Goal: Information Seeking & Learning: Find specific page/section

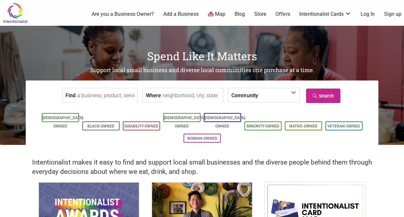
click at [248, 95] on label "Community" at bounding box center [244, 95] width 26 height 14
click at [187, 92] on input "Where" at bounding box center [192, 95] width 59 height 14
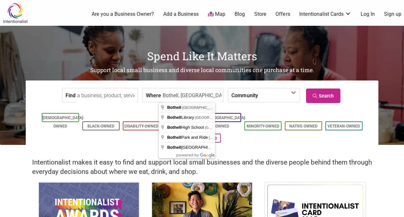
type input "Bothell, WA, USA"
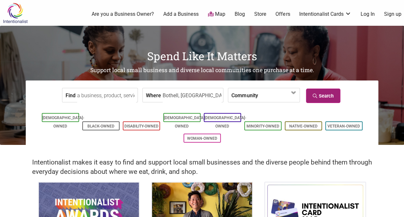
click at [327, 93] on link "Search" at bounding box center [323, 95] width 34 height 14
click at [103, 93] on input "Find" at bounding box center [106, 95] width 59 height 14
click at [100, 94] on input "Find" at bounding box center [106, 95] width 59 height 14
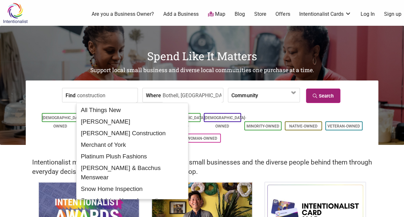
click at [325, 96] on link "Search" at bounding box center [323, 95] width 34 height 14
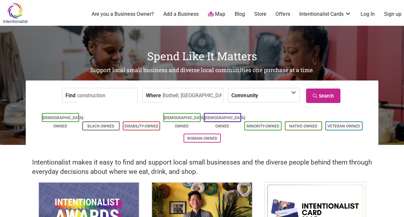
click at [92, 100] on input "construction" at bounding box center [106, 95] width 59 height 14
type input "engineering"
click at [337, 97] on link "Search" at bounding box center [323, 95] width 34 height 14
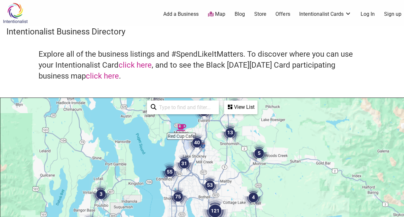
drag, startPoint x: 232, startPoint y: 150, endPoint x: 235, endPoint y: 121, distance: 29.7
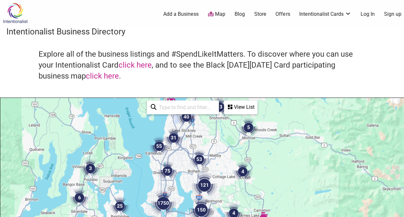
drag, startPoint x: 235, startPoint y: 190, endPoint x: 221, endPoint y: 150, distance: 42.3
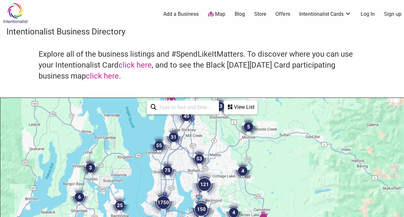
drag, startPoint x: 239, startPoint y: 164, endPoint x: 240, endPoint y: 154, distance: 10.0
click at [240, 161] on img "4" at bounding box center [242, 170] width 19 height 19
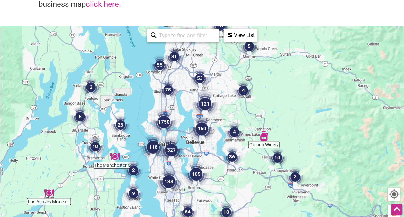
scroll to position [72, 0]
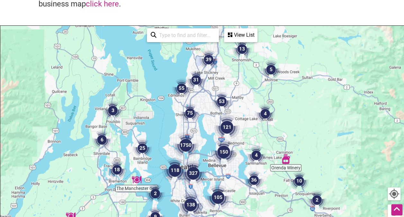
drag, startPoint x: 239, startPoint y: 89, endPoint x: 259, endPoint y: 110, distance: 29.1
click at [259, 110] on img "4" at bounding box center [265, 113] width 19 height 19
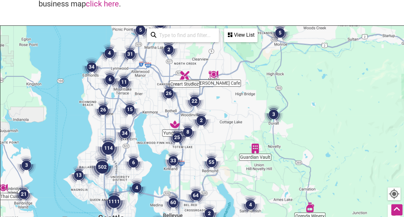
drag, startPoint x: 224, startPoint y: 116, endPoint x: 217, endPoint y: 103, distance: 14.5
click at [217, 103] on div "To navigate, press the arrow keys." at bounding box center [201, 151] width 403 height 250
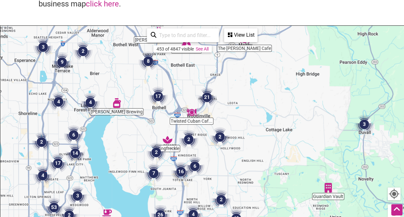
drag, startPoint x: 168, startPoint y: 94, endPoint x: 180, endPoint y: 96, distance: 11.5
click at [180, 96] on div "To navigate, press the arrow keys." at bounding box center [201, 151] width 403 height 250
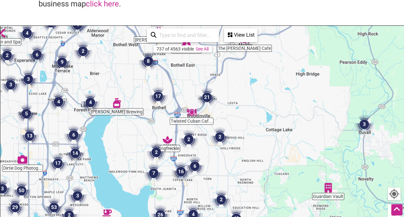
click at [160, 96] on img "17" at bounding box center [158, 95] width 19 height 19
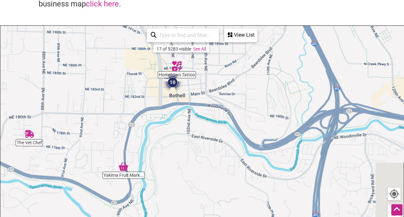
drag, startPoint x: 250, startPoint y: 155, endPoint x: 205, endPoint y: 101, distance: 70.1
click at [205, 101] on div "To navigate, press the arrow keys." at bounding box center [201, 151] width 403 height 250
click at [173, 80] on img "10" at bounding box center [172, 82] width 19 height 19
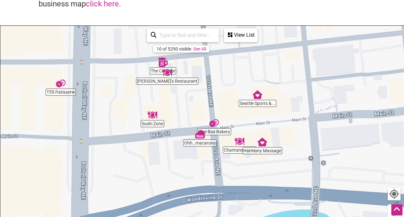
drag, startPoint x: 239, startPoint y: 155, endPoint x: 199, endPoint y: 66, distance: 97.5
click at [199, 66] on div "To navigate, press the arrow keys." at bounding box center [201, 151] width 403 height 250
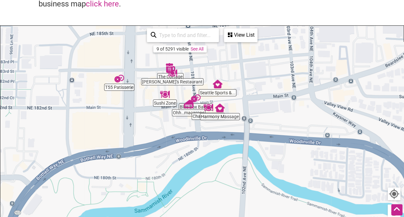
drag, startPoint x: 194, startPoint y: 91, endPoint x: 227, endPoint y: 113, distance: 39.9
click at [227, 113] on div "To navigate, press the arrow keys." at bounding box center [201, 151] width 403 height 250
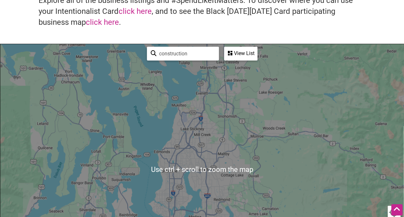
scroll to position [104, 0]
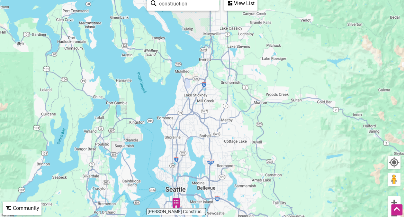
drag, startPoint x: 231, startPoint y: 96, endPoint x: 234, endPoint y: 116, distance: 20.8
click at [234, 116] on div "To navigate, press the arrow keys." at bounding box center [201, 119] width 403 height 250
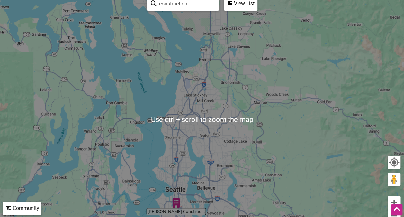
scroll to position [117, 0]
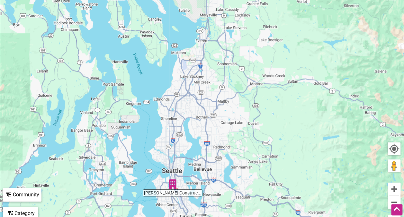
drag, startPoint x: 234, startPoint y: 116, endPoint x: 229, endPoint y: 109, distance: 9.3
click at [229, 109] on div "To navigate, press the arrow keys." at bounding box center [201, 106] width 403 height 250
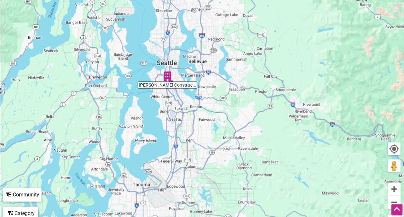
drag, startPoint x: 196, startPoint y: 154, endPoint x: 192, endPoint y: 46, distance: 108.4
click at [192, 46] on div "To navigate, press the arrow keys." at bounding box center [201, 106] width 403 height 250
click at [168, 73] on img "Gaspar's Construction" at bounding box center [168, 76] width 10 height 10
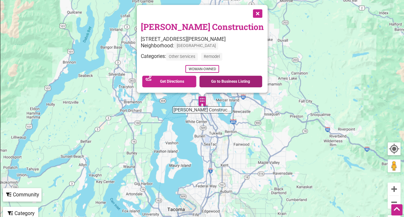
click at [212, 82] on link "Go to Business Listing" at bounding box center [230, 82] width 63 height 12
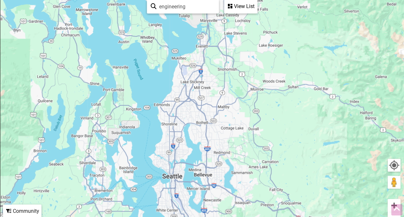
scroll to position [101, 0]
click at [236, 8] on div "View List" at bounding box center [241, 6] width 32 height 12
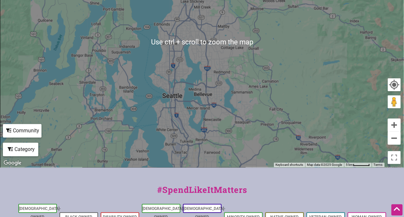
scroll to position [181, 0]
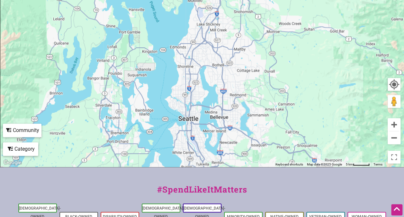
drag, startPoint x: 217, startPoint y: 82, endPoint x: 231, endPoint y: 104, distance: 26.2
click at [231, 104] on div "To navigate, press the arrow keys." at bounding box center [201, 41] width 403 height 250
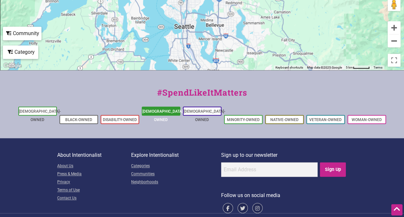
scroll to position [279, 0]
